Goal: Information Seeking & Learning: Find specific fact

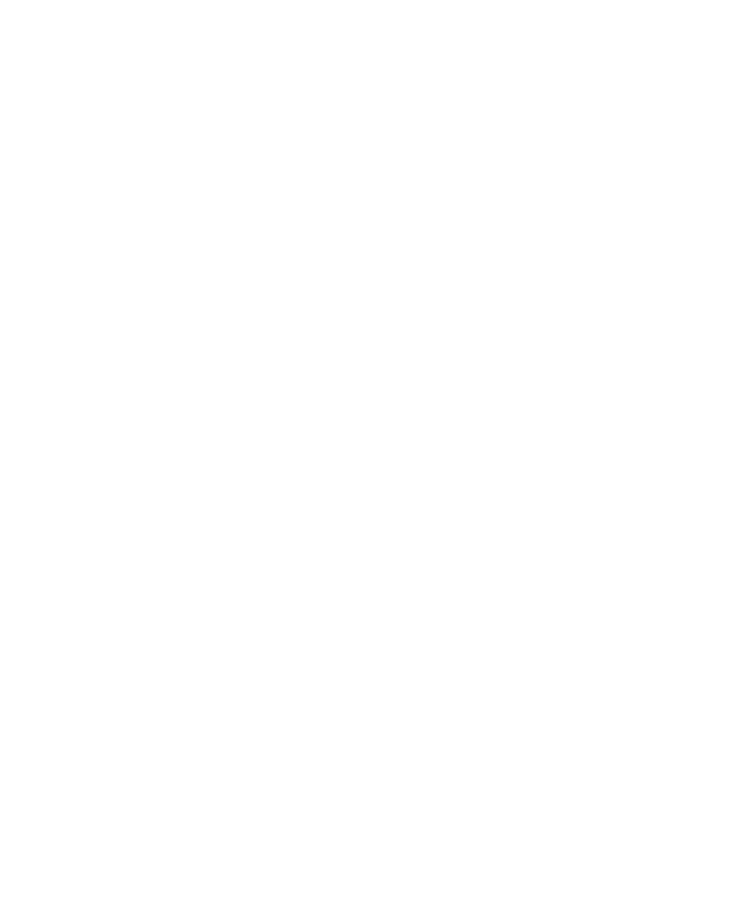
click at [728, 0] on div at bounding box center [364, 453] width 729 height 907
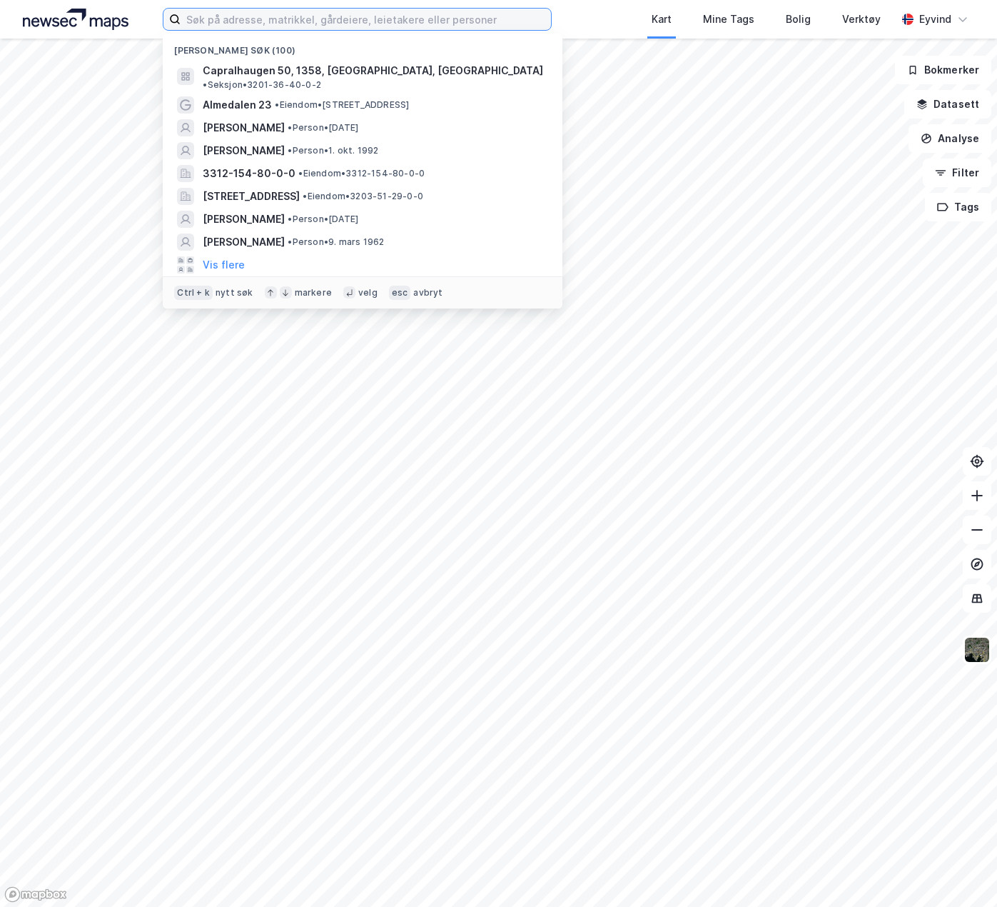
click at [230, 14] on input at bounding box center [366, 19] width 371 height 21
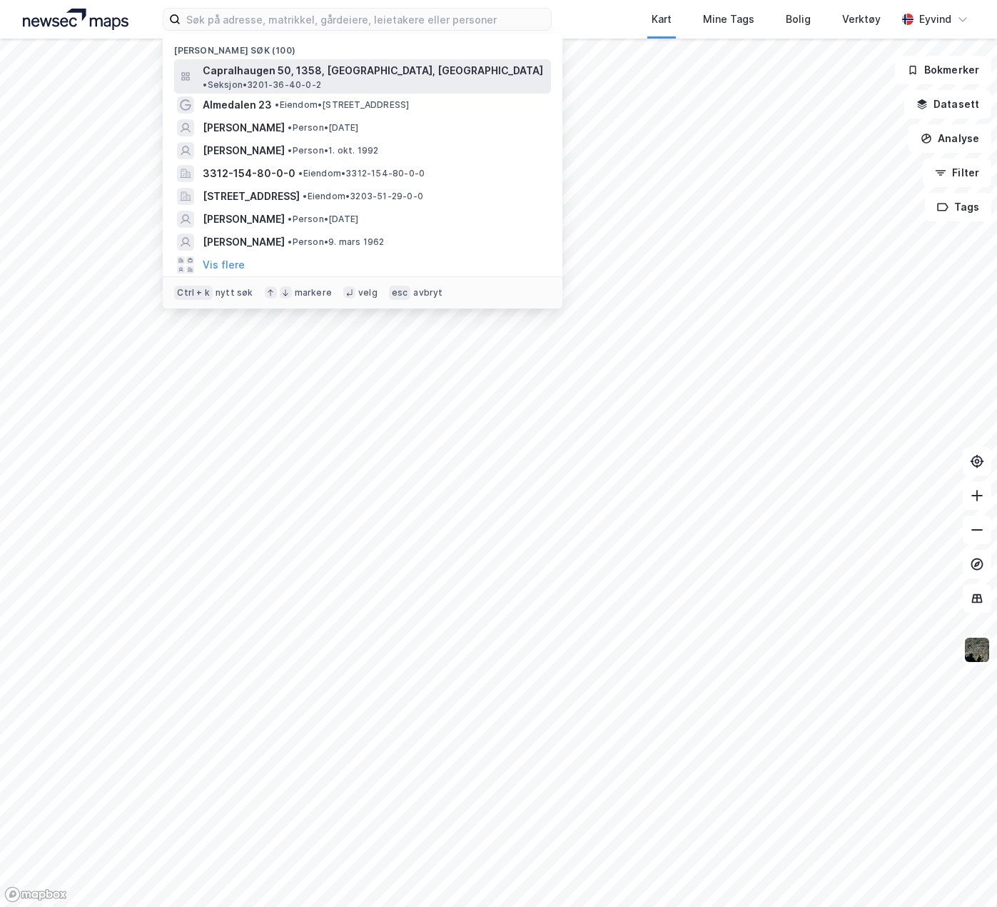
click at [273, 69] on span "Capralhaugen 50, 1358, [GEOGRAPHIC_DATA], [GEOGRAPHIC_DATA]" at bounding box center [373, 70] width 341 height 17
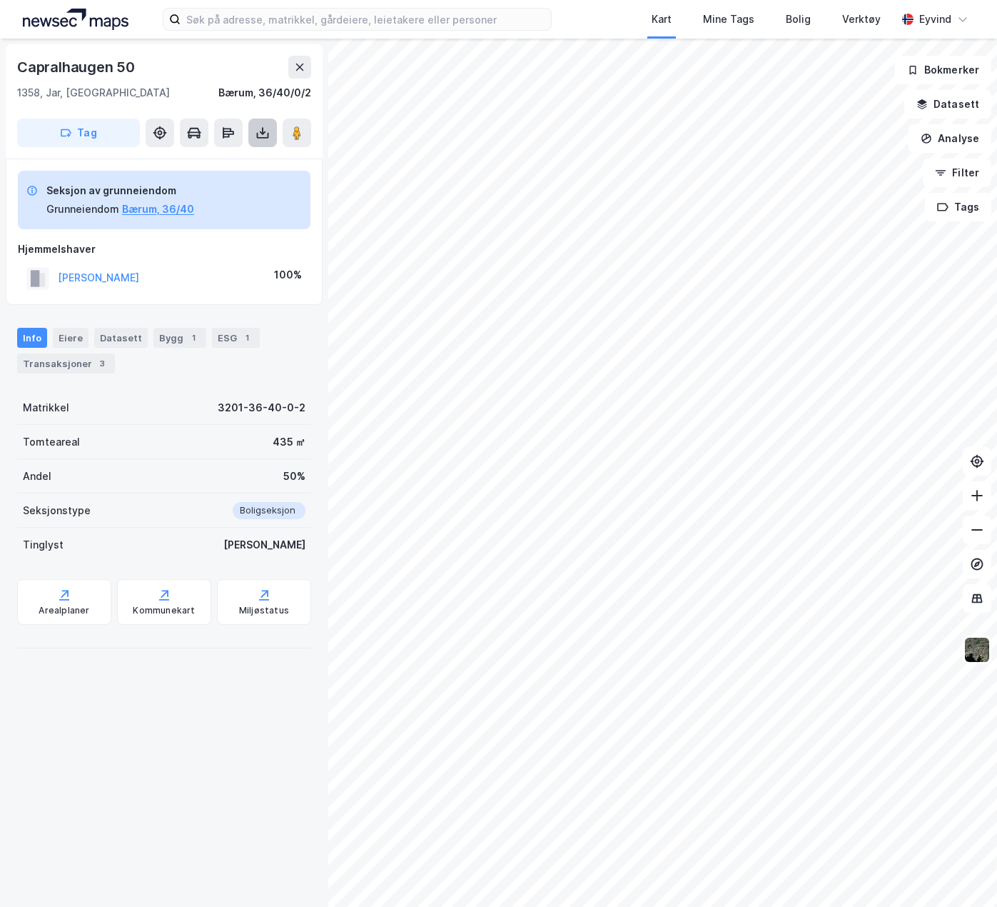
click at [252, 144] on button at bounding box center [262, 133] width 29 height 29
click at [243, 161] on div "Last ned grunnbok" at bounding box center [201, 161] width 152 height 23
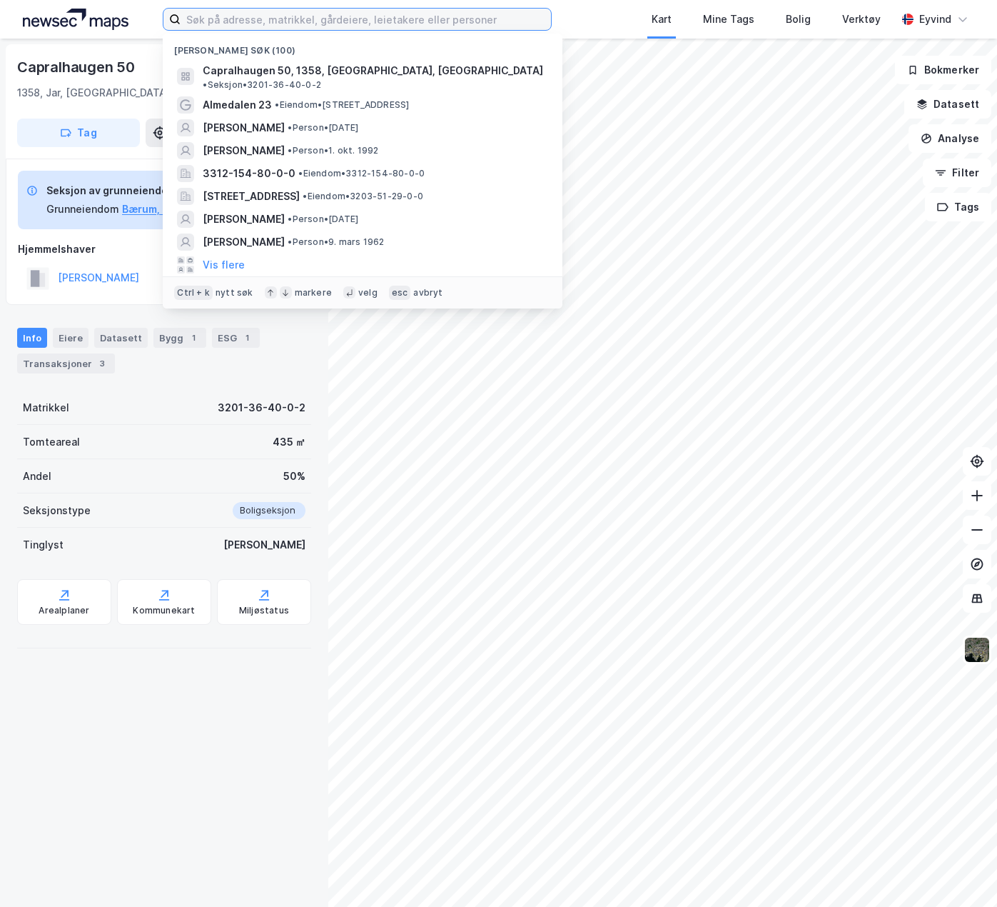
click at [230, 16] on input at bounding box center [366, 19] width 371 height 21
click at [323, 21] on input at bounding box center [366, 19] width 371 height 21
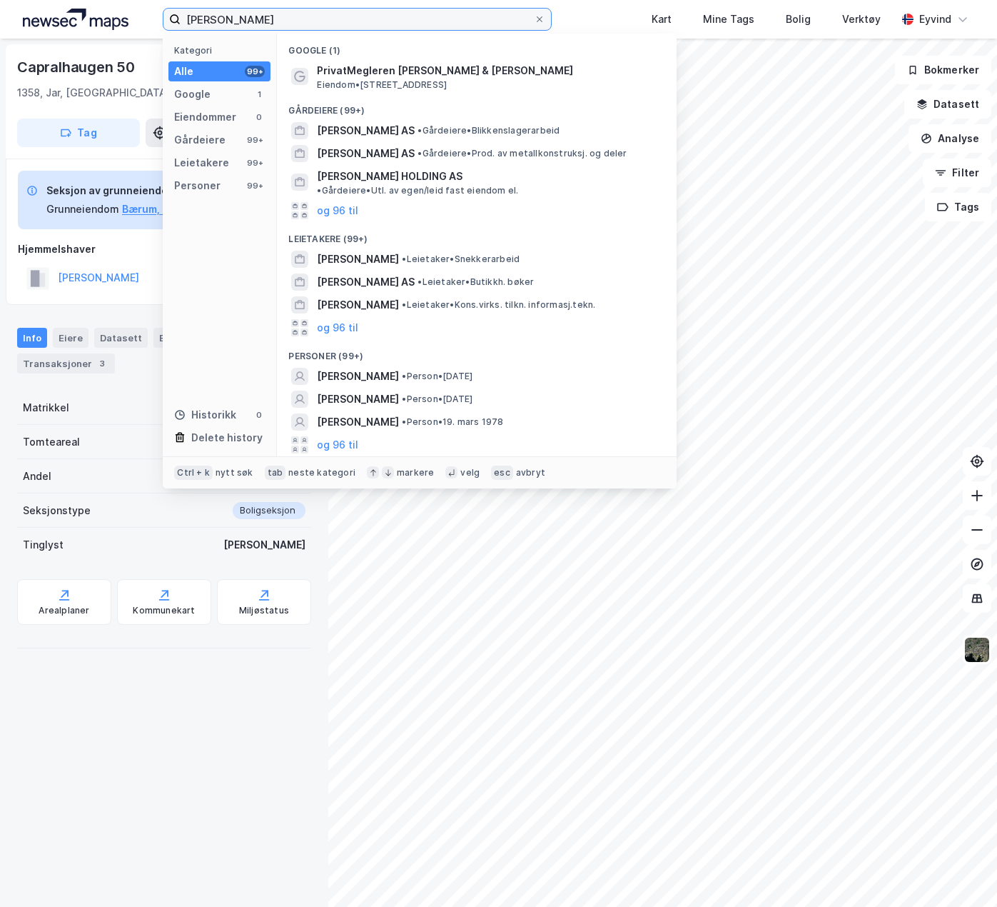
click at [193, 14] on input "[PERSON_NAME]" at bounding box center [357, 19] width 353 height 21
type input "[PERSON_NAME]"
click at [406, 371] on span "•" at bounding box center [404, 376] width 4 height 11
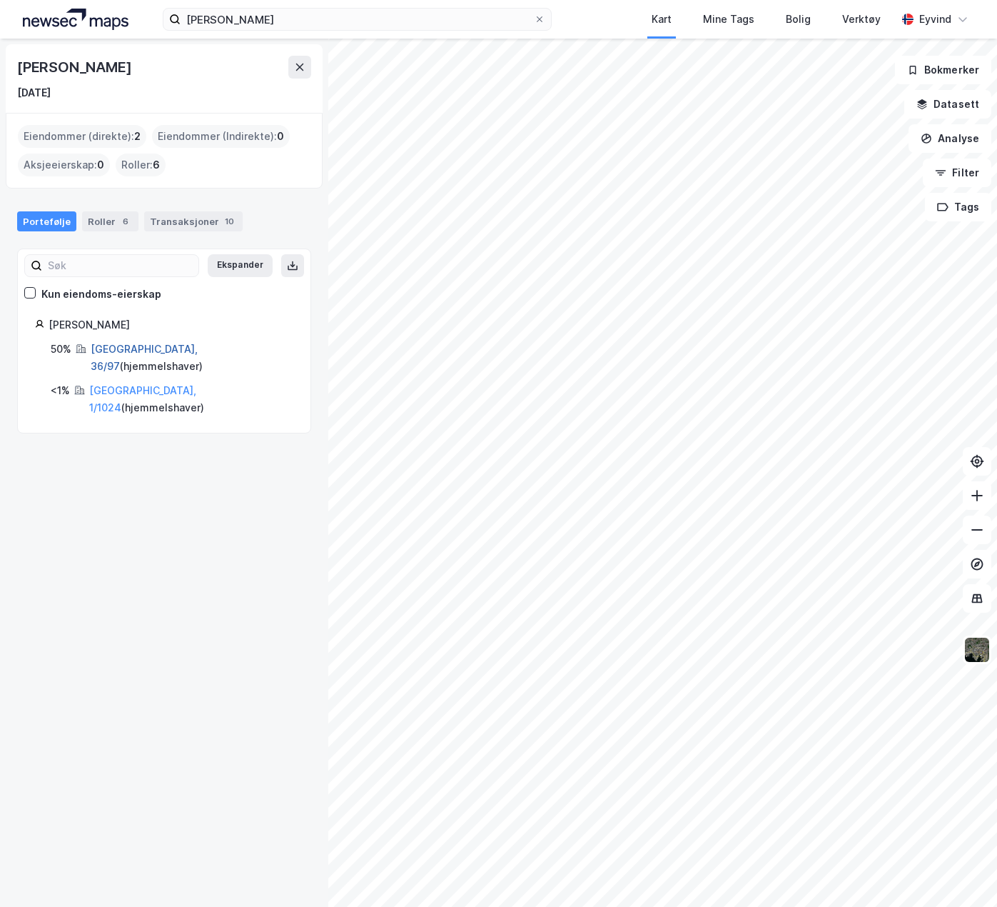
click at [121, 353] on link "[GEOGRAPHIC_DATA], 36/97" at bounding box center [144, 357] width 107 height 29
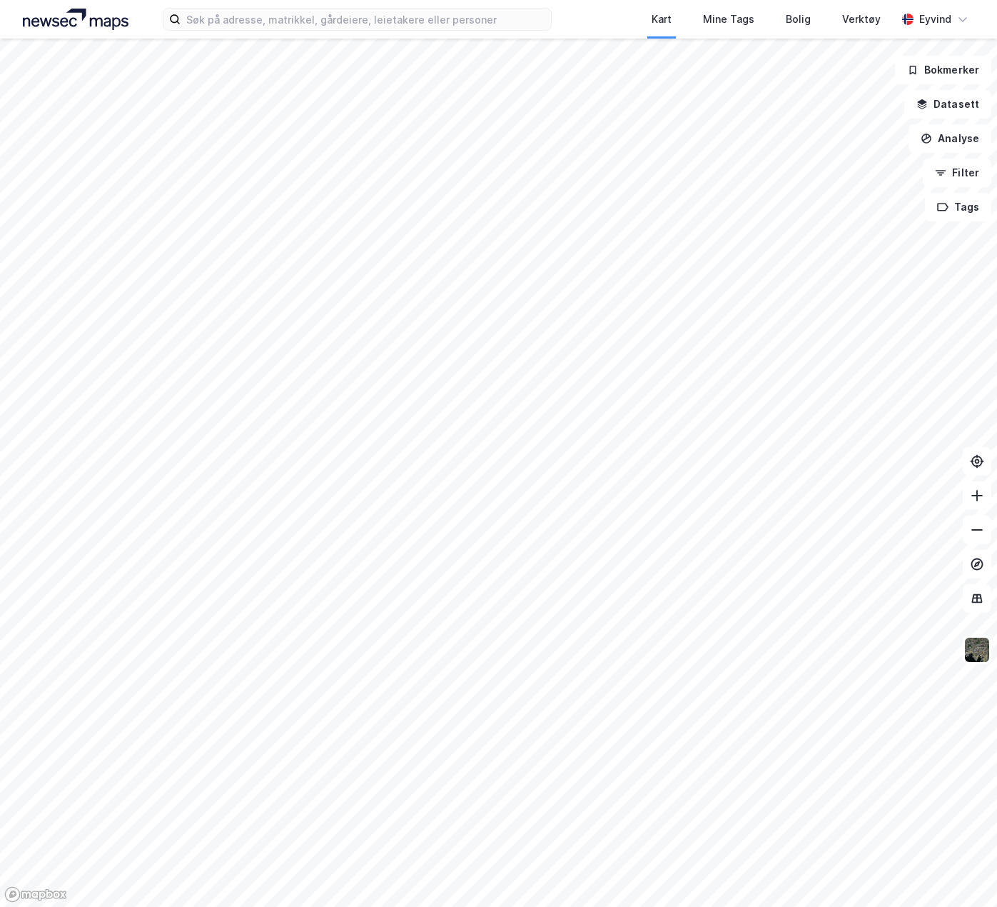
click at [563, 11] on div "Kart Mine Tags Bolig Verktøy Eyvind" at bounding box center [498, 19] width 997 height 39
